Goal: Find specific page/section: Find specific page/section

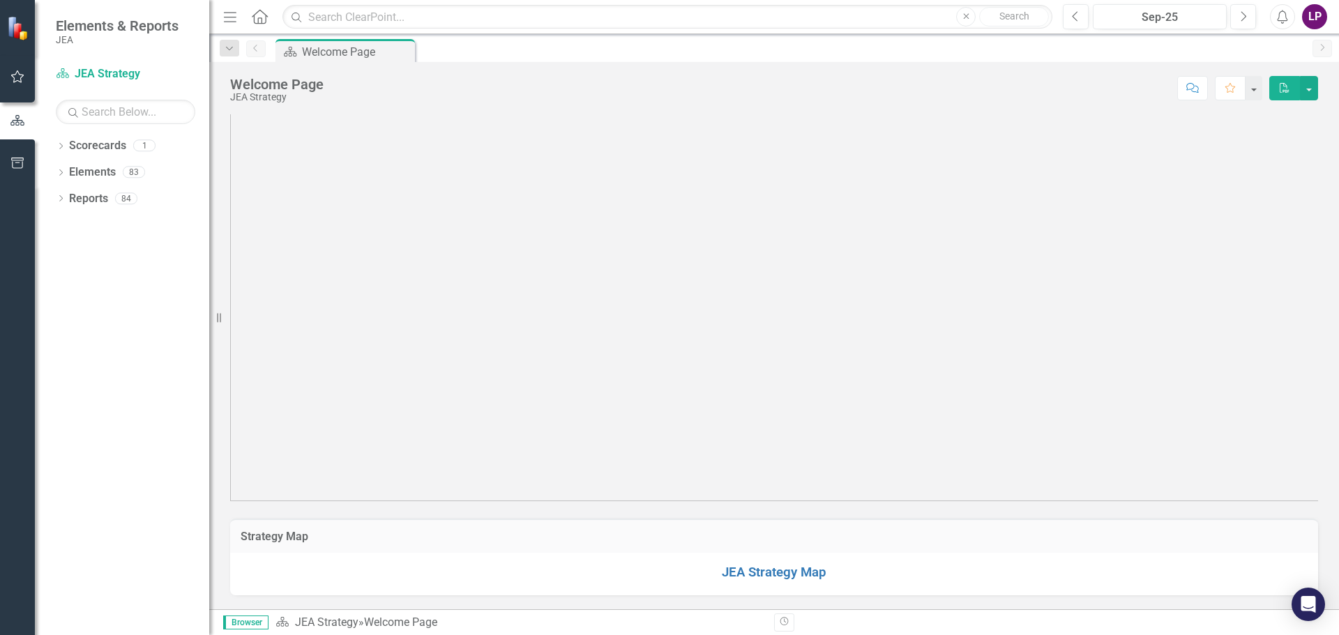
scroll to position [539, 0]
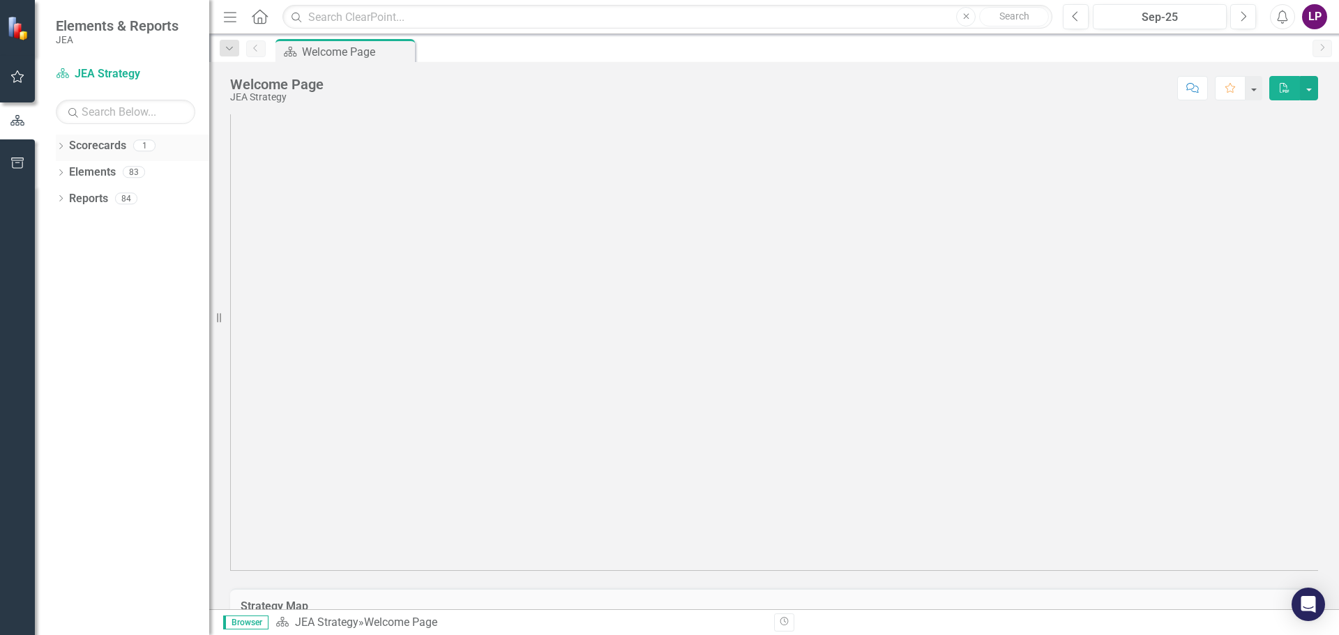
click at [61, 149] on icon "Dropdown" at bounding box center [61, 148] width 10 height 8
click at [108, 176] on link "JEA Strategy" at bounding box center [143, 173] width 133 height 16
click at [120, 166] on link "JEA Strategy" at bounding box center [143, 173] width 133 height 16
click at [17, 80] on icon "button" at bounding box center [17, 76] width 15 height 11
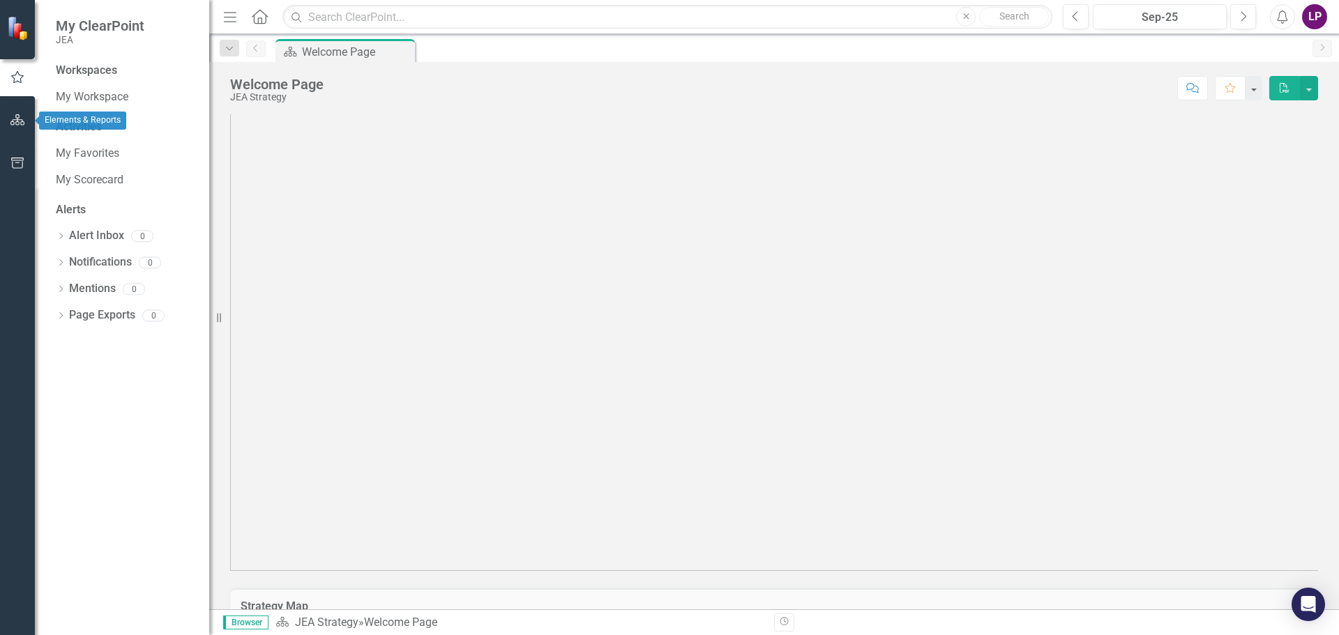
click at [16, 119] on icon "button" at bounding box center [17, 119] width 15 height 11
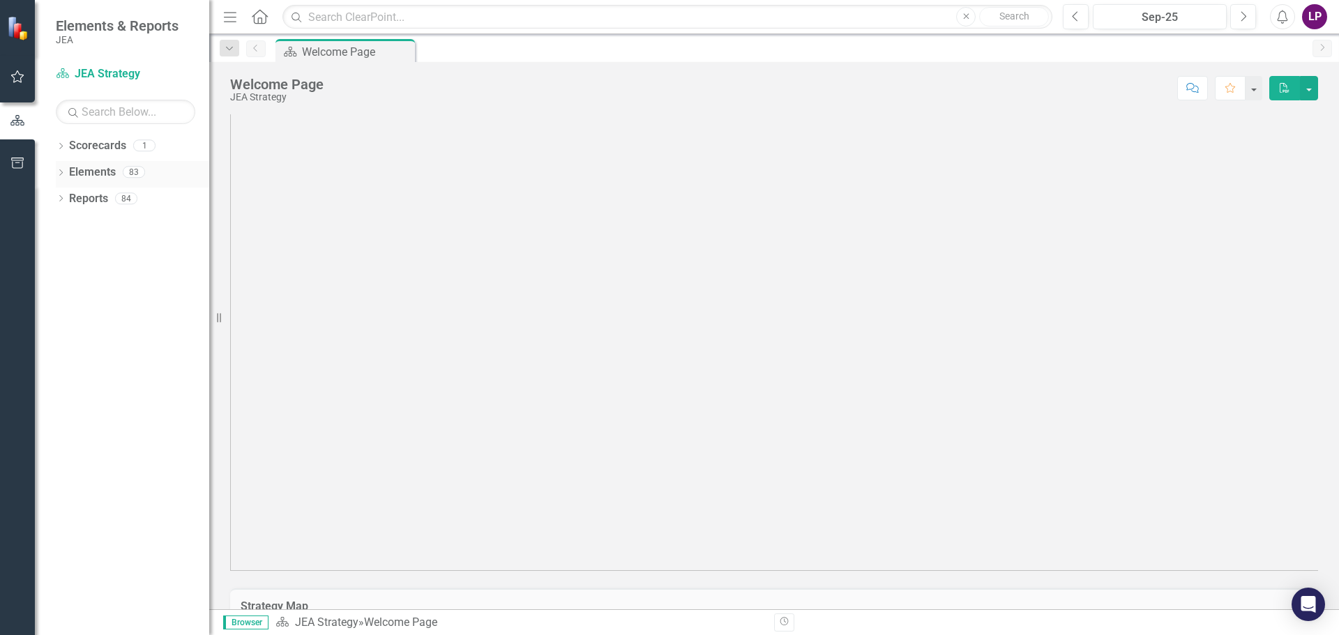
click at [61, 172] on icon "Dropdown" at bounding box center [61, 174] width 10 height 8
click at [68, 225] on icon "Dropdown" at bounding box center [68, 226] width 10 height 8
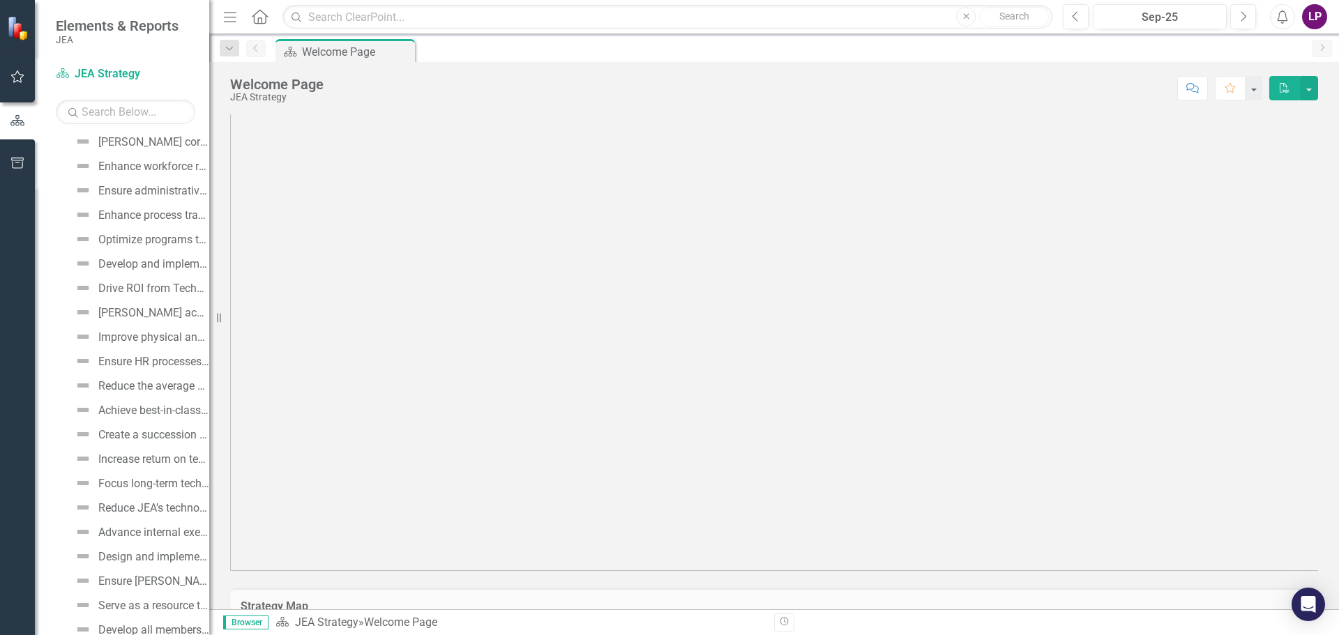
scroll to position [432, 0]
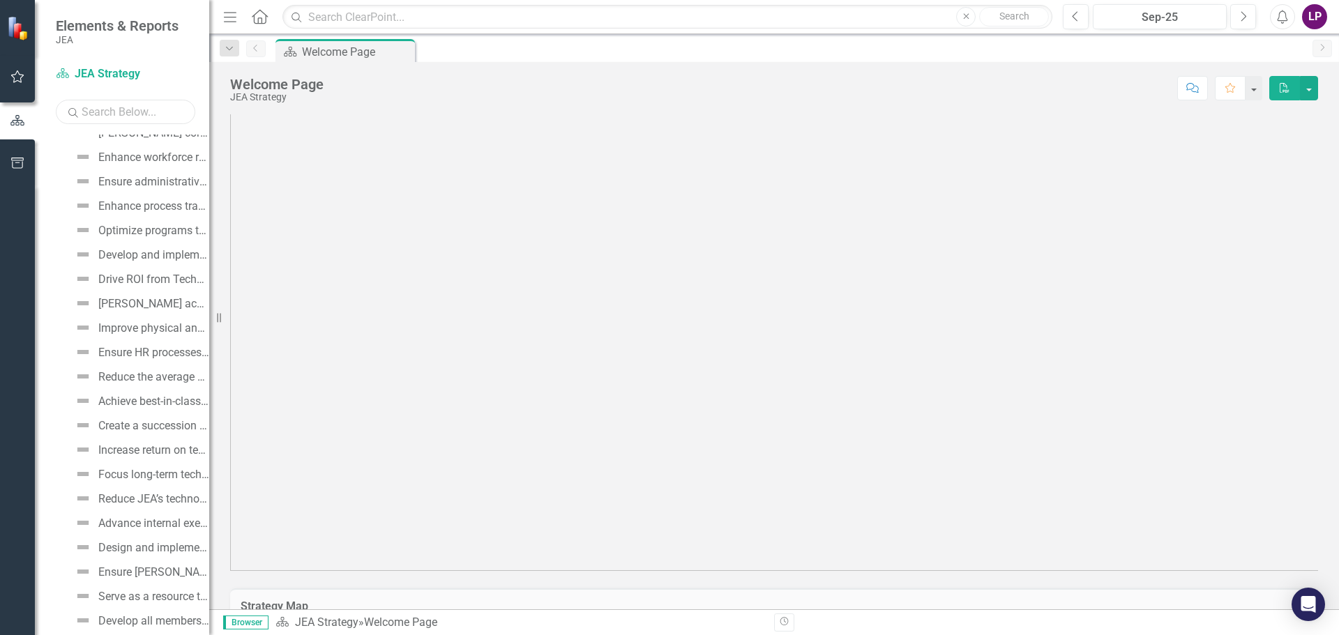
click at [132, 108] on input "text" at bounding box center [125, 112] width 139 height 24
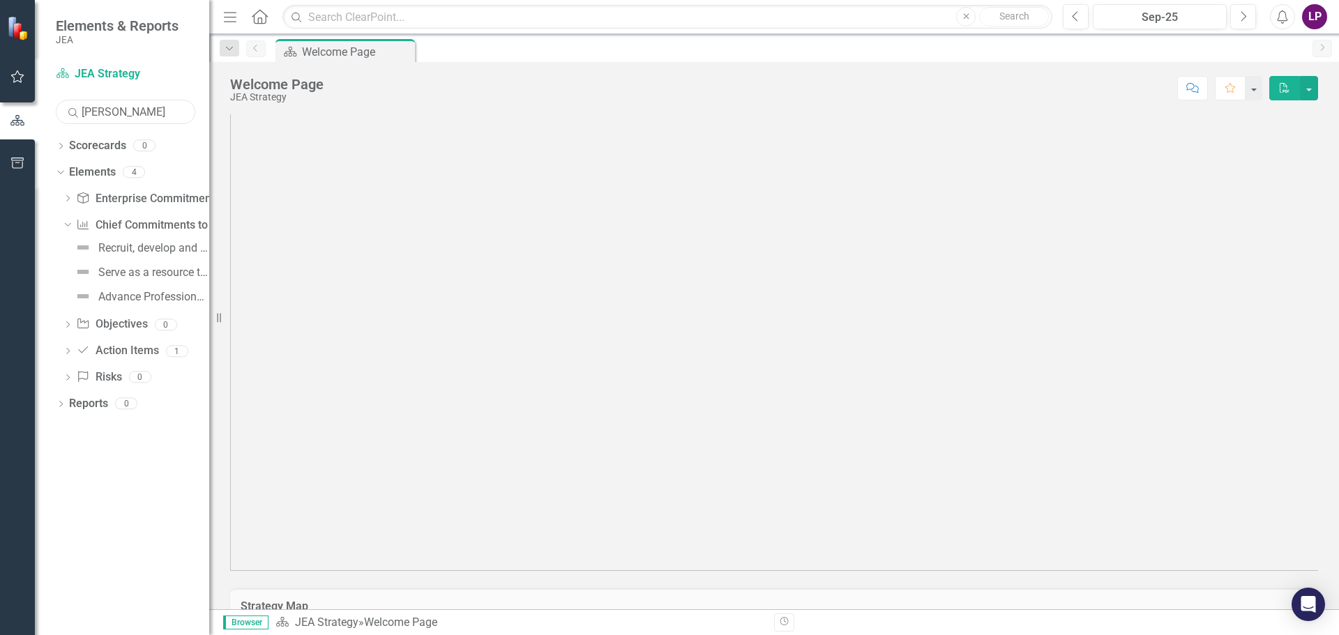
scroll to position [0, 0]
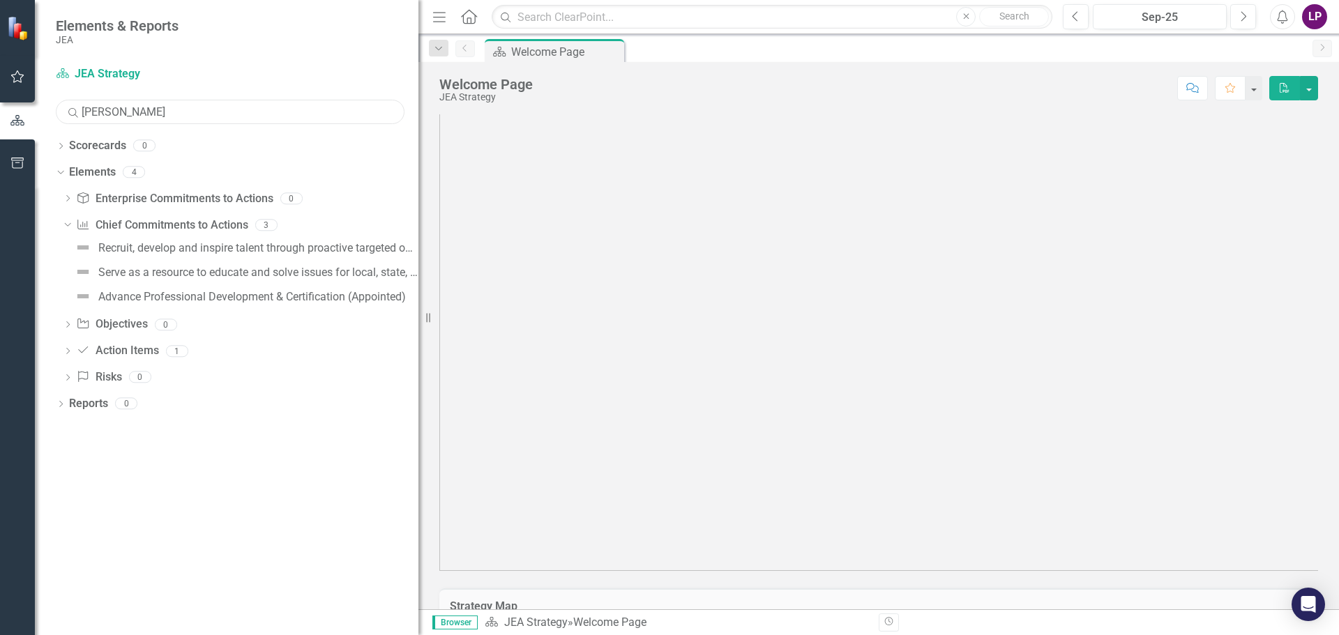
drag, startPoint x: 222, startPoint y: 318, endPoint x: 534, endPoint y: 306, distance: 311.3
click at [534, 306] on div "Elements & Reports JEA Scorecard JEA Strategy Search [PERSON_NAME] Sorry, no re…" at bounding box center [669, 317] width 1339 height 635
type input "[PERSON_NAME]"
click at [271, 226] on div "3" at bounding box center [266, 225] width 22 height 12
click at [60, 149] on icon at bounding box center [60, 146] width 3 height 6
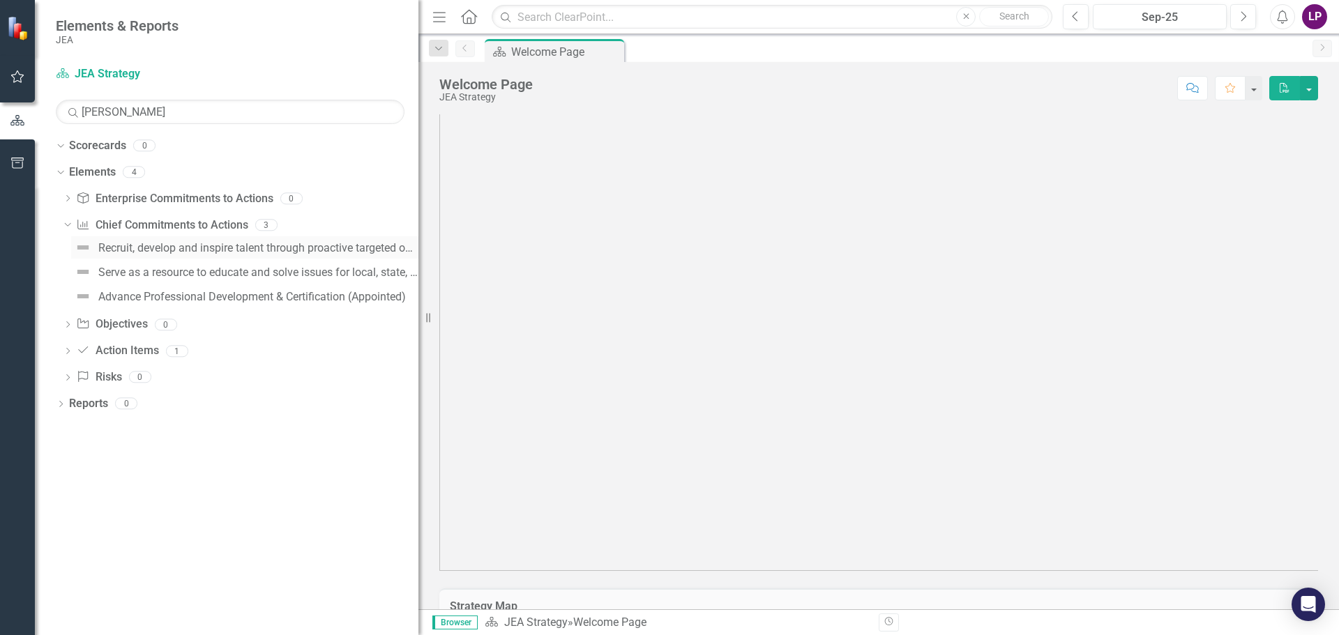
drag, startPoint x: 144, startPoint y: 249, endPoint x: 161, endPoint y: 250, distance: 17.4
click at [144, 249] on div "Recruit, develop and inspire talent through proactive targeted outreach, engage…" at bounding box center [258, 248] width 320 height 13
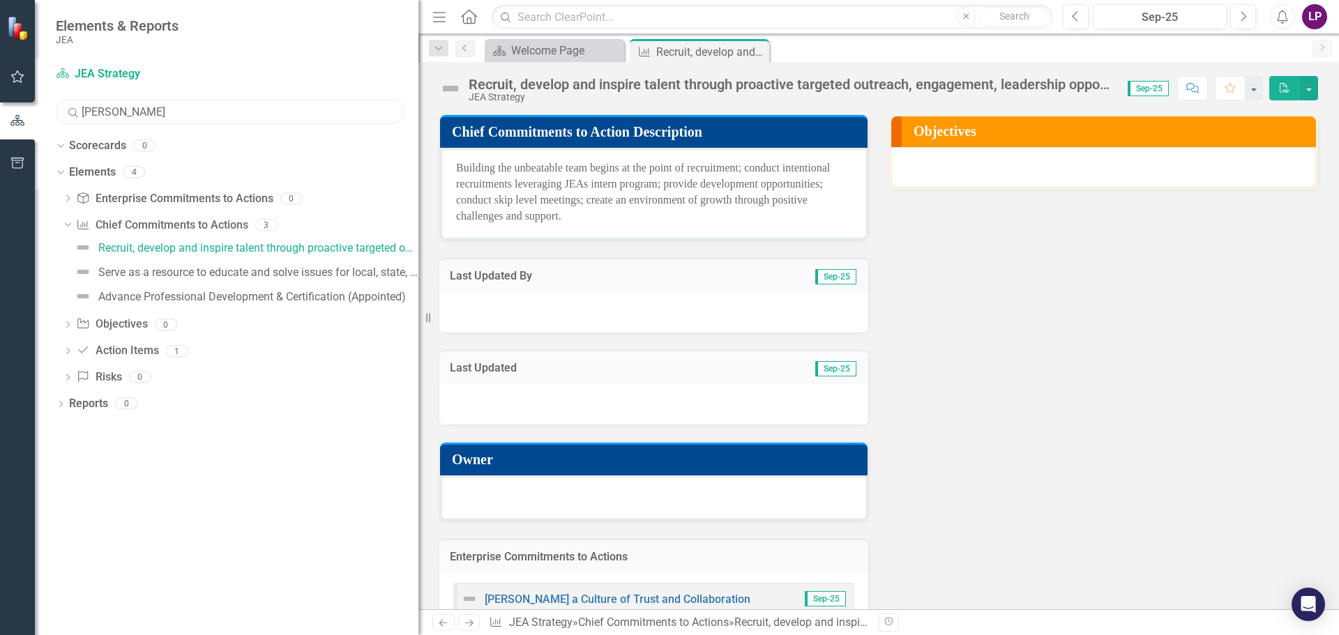
drag, startPoint x: 154, startPoint y: 110, endPoint x: 53, endPoint y: 114, distance: 101.2
click at [53, 114] on div "Scorecard JEA Strategy Search [PERSON_NAME] Sorry, no results found. Dropdown S…" at bounding box center [227, 349] width 384 height 573
click at [465, 20] on icon "Home" at bounding box center [469, 16] width 18 height 15
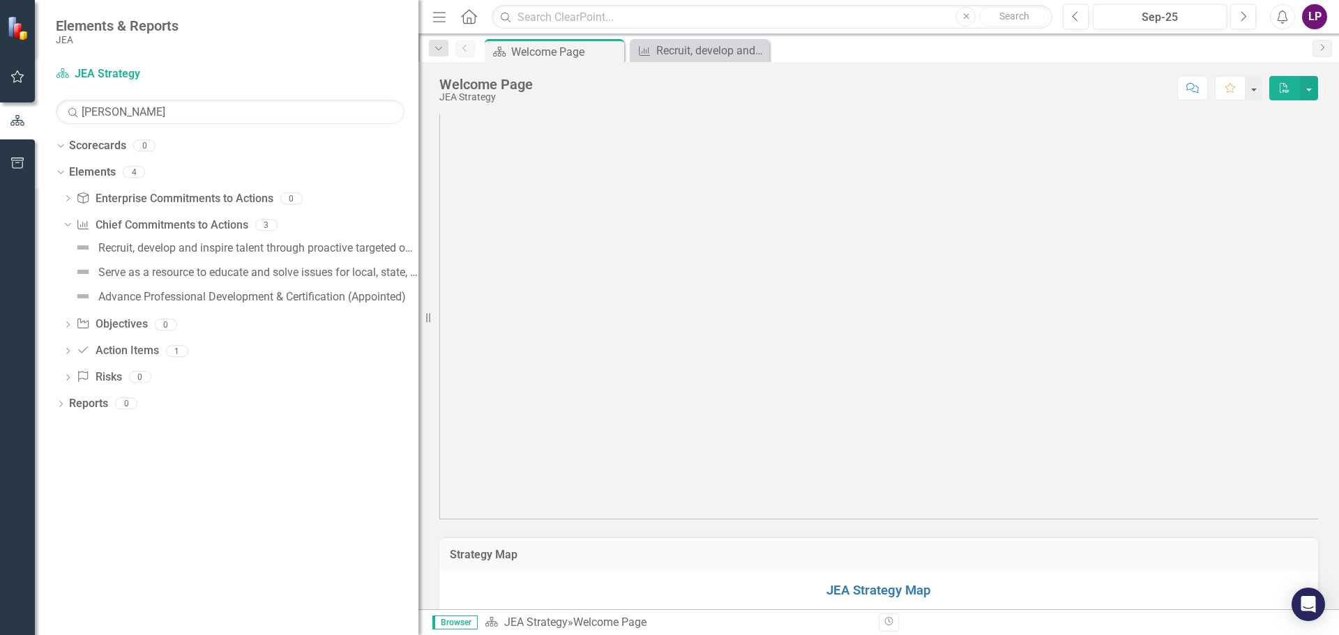
scroll to position [609, 0]
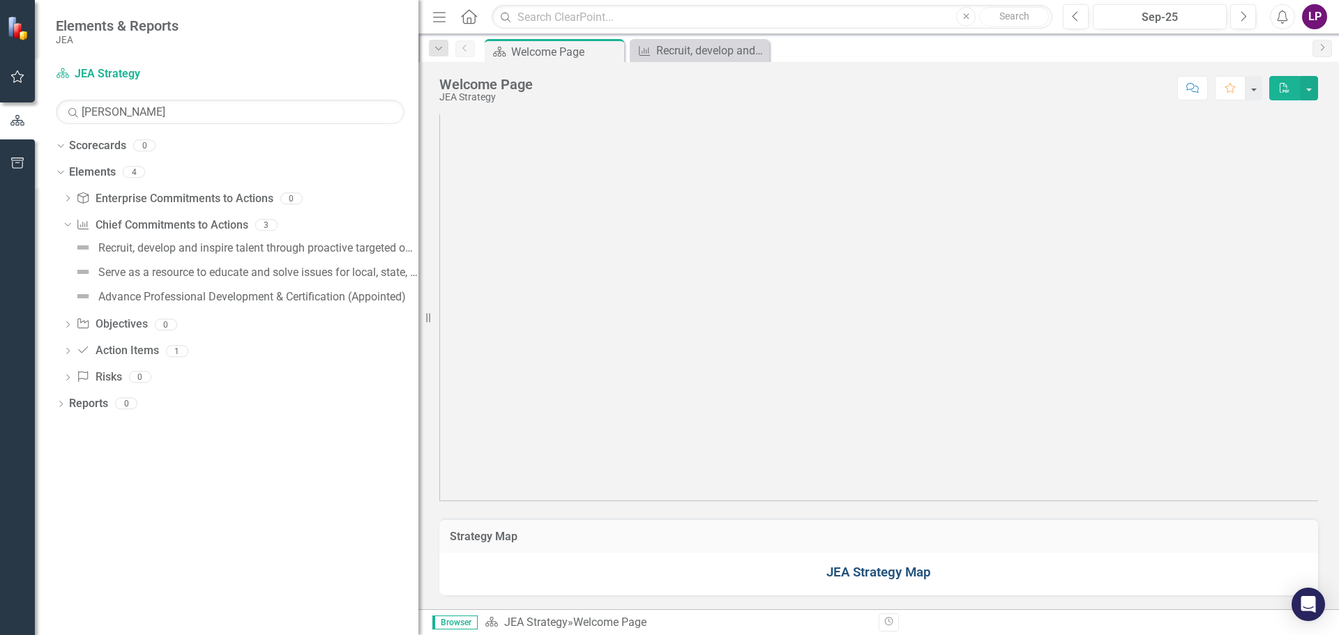
click at [879, 575] on link "JEA Strategy Map" at bounding box center [878, 572] width 105 height 15
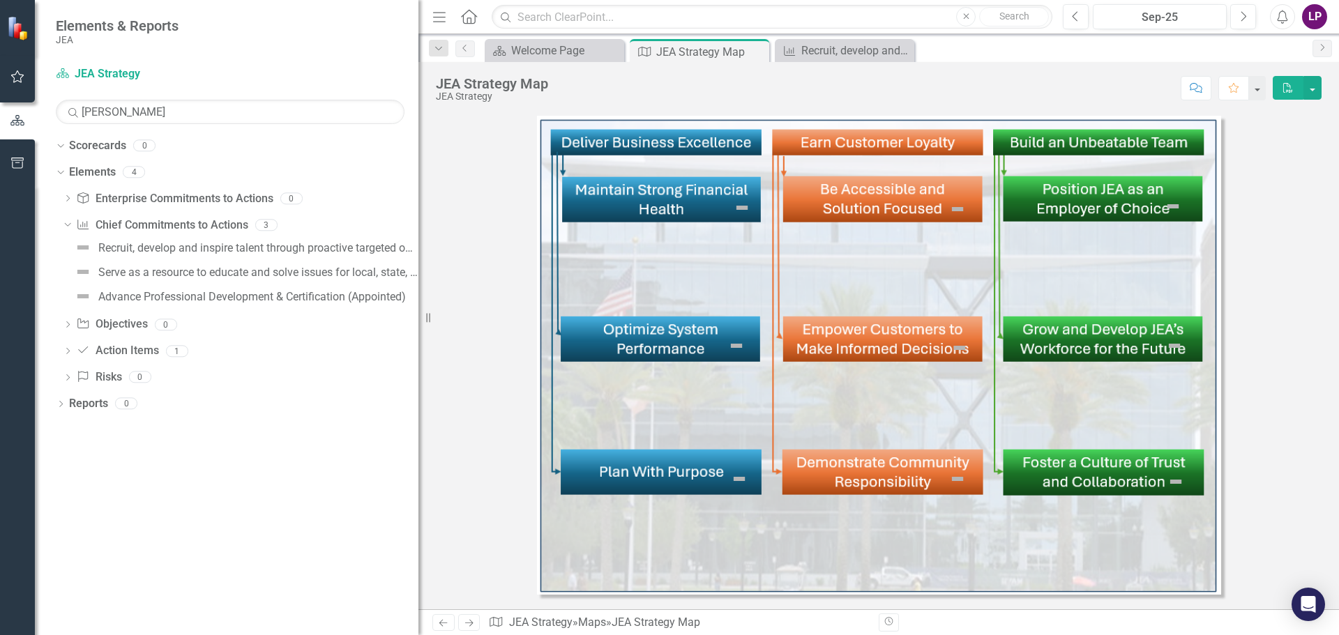
click at [727, 481] on img at bounding box center [879, 355] width 684 height 479
click at [741, 481] on img at bounding box center [739, 479] width 17 height 17
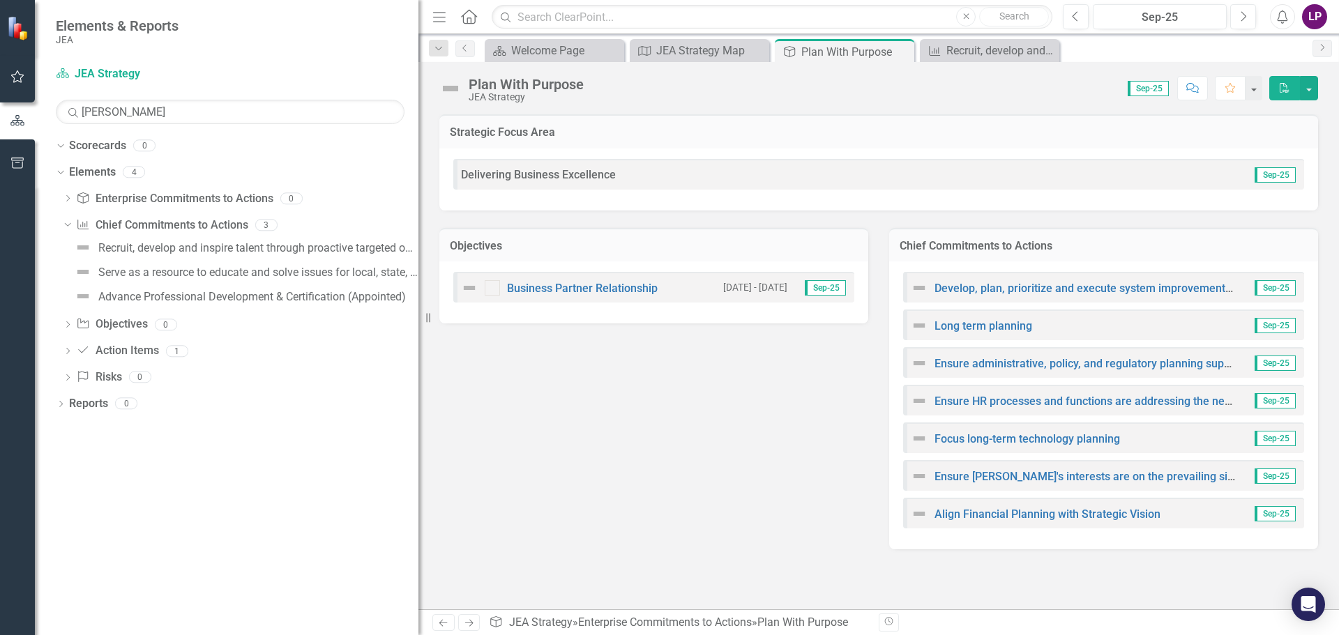
click at [919, 290] on img at bounding box center [919, 288] width 17 height 17
click at [945, 328] on link "Long term planning" at bounding box center [984, 325] width 98 height 13
